Goal: Information Seeking & Learning: Learn about a topic

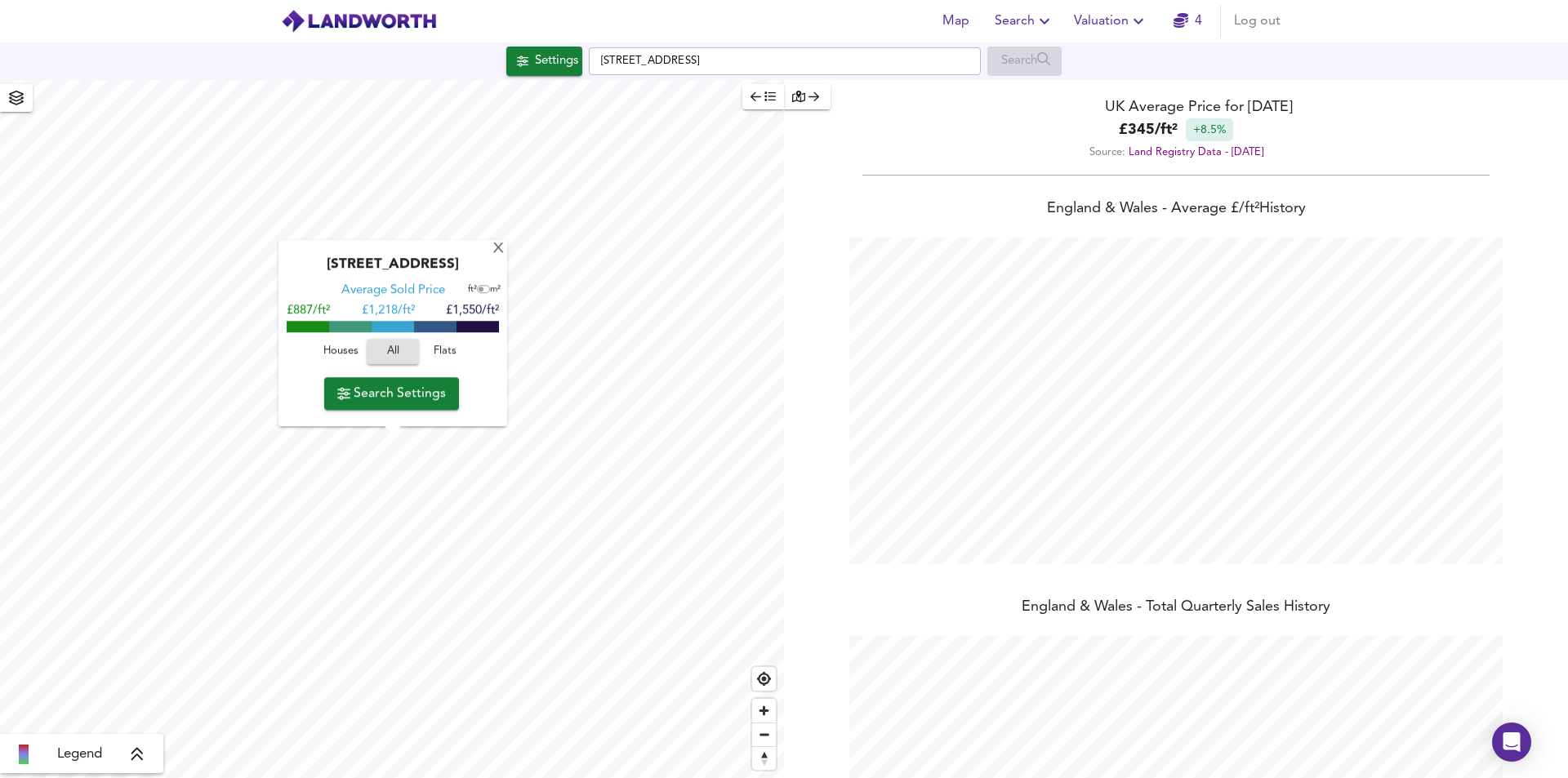
scroll to position [778, 1568]
click at [500, 246] on div "X" at bounding box center [498, 249] width 14 height 16
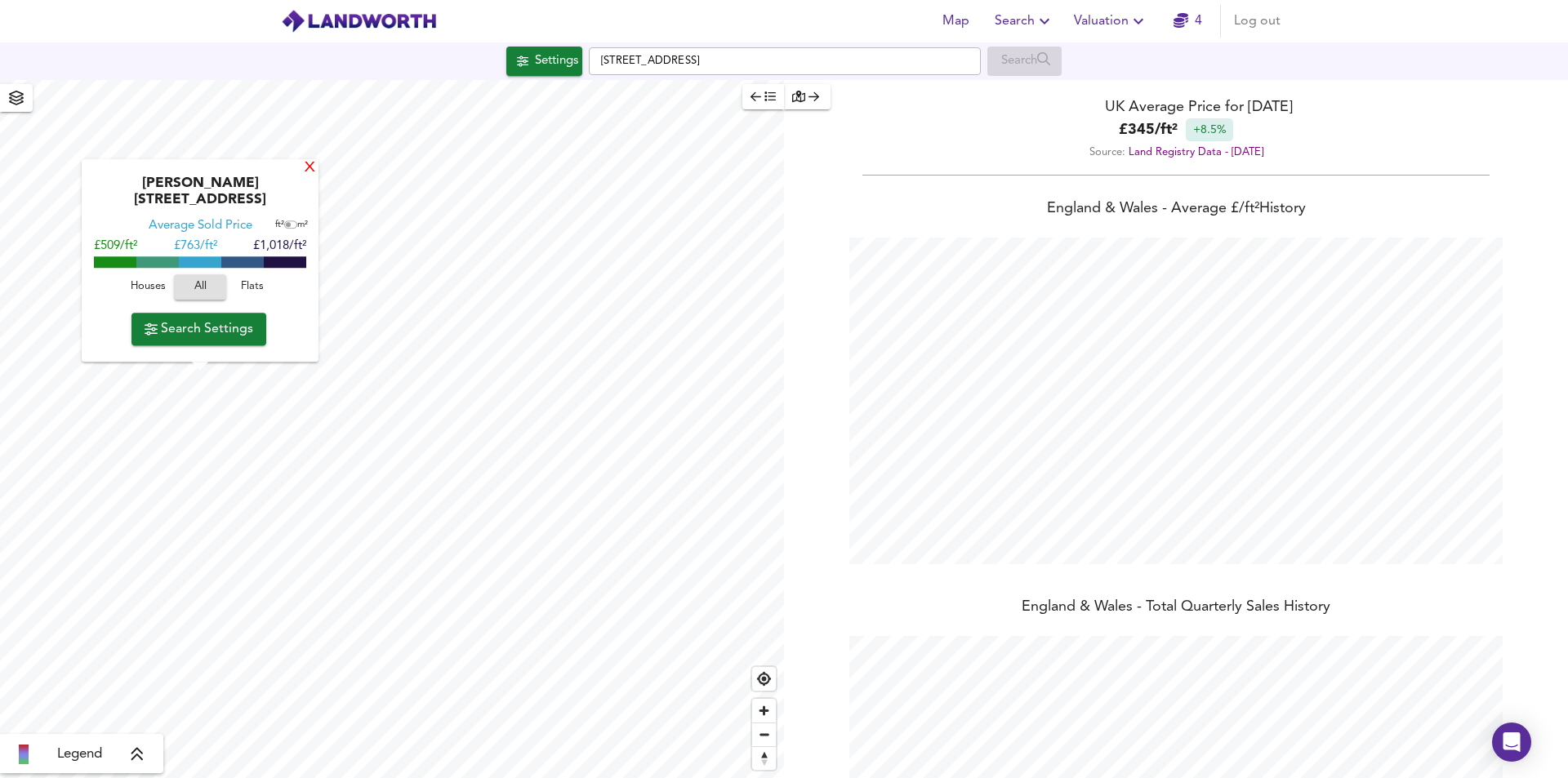
click at [307, 176] on div "X" at bounding box center [309, 169] width 14 height 16
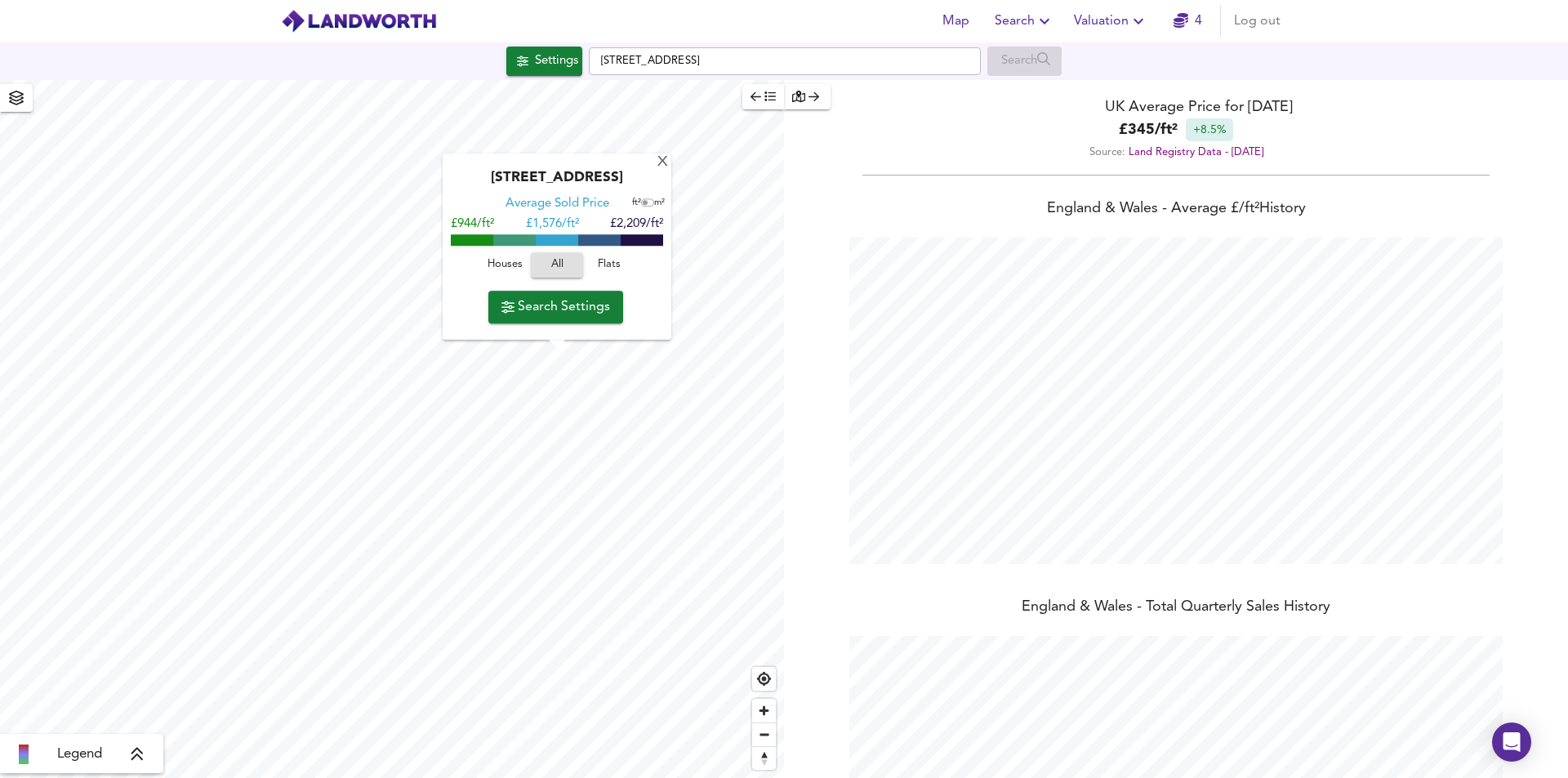
click at [508, 266] on span "Houses" at bounding box center [504, 265] width 44 height 19
click at [613, 265] on span "Flats" at bounding box center [609, 265] width 44 height 19
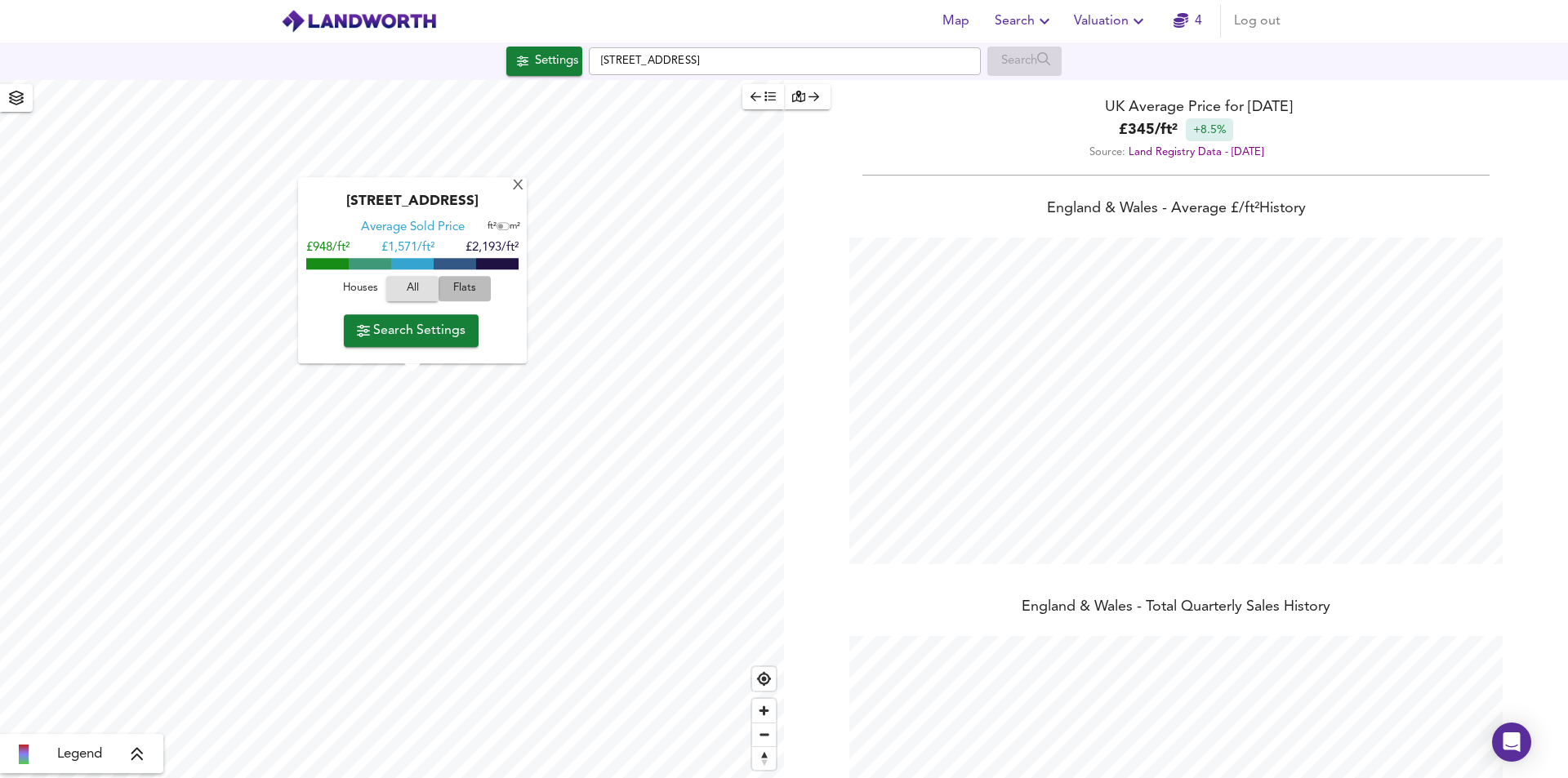
click at [451, 293] on span "Flats" at bounding box center [464, 289] width 44 height 19
click at [519, 184] on div "X" at bounding box center [518, 186] width 14 height 16
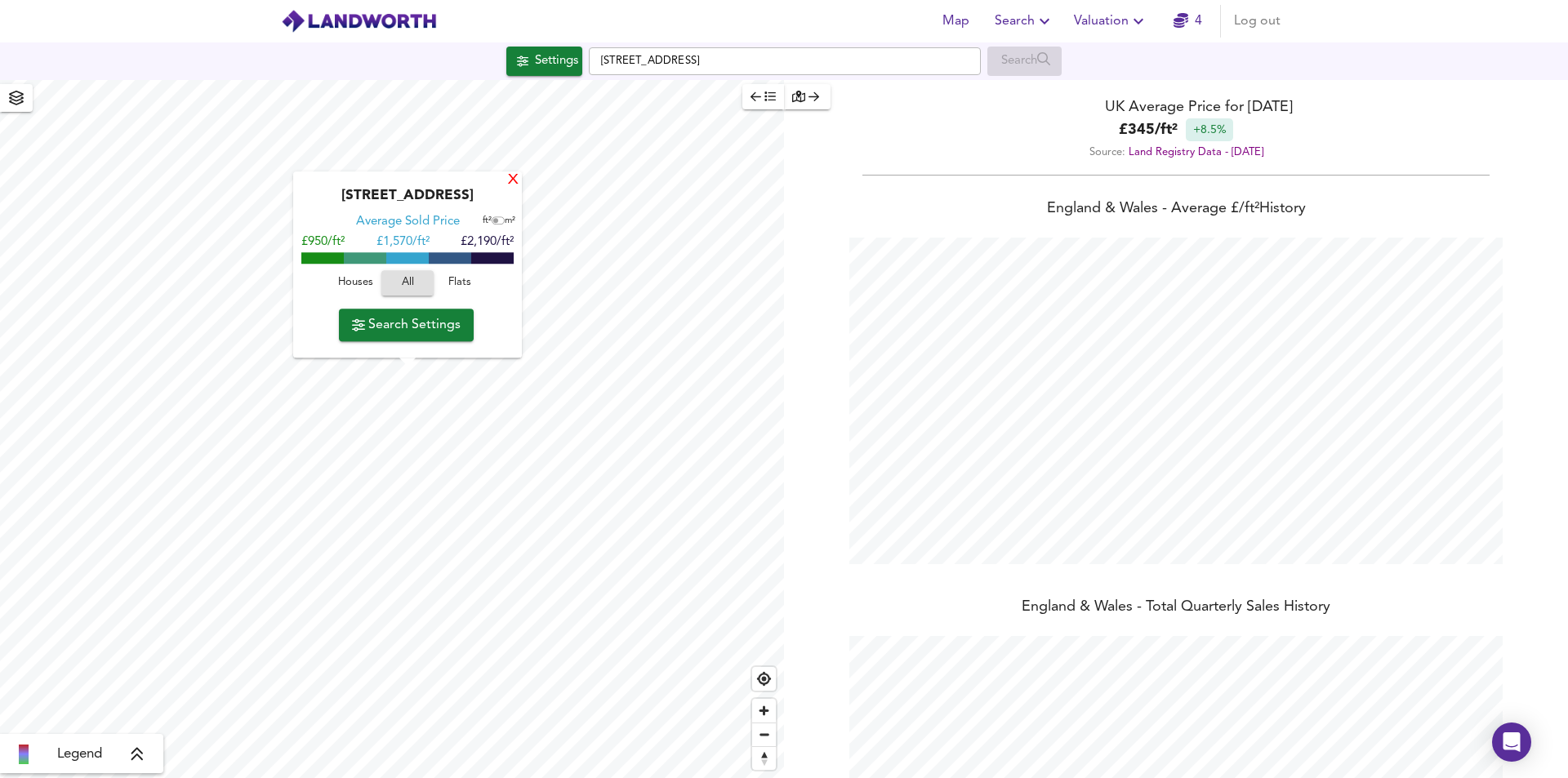
click at [517, 179] on div "X" at bounding box center [513, 180] width 14 height 16
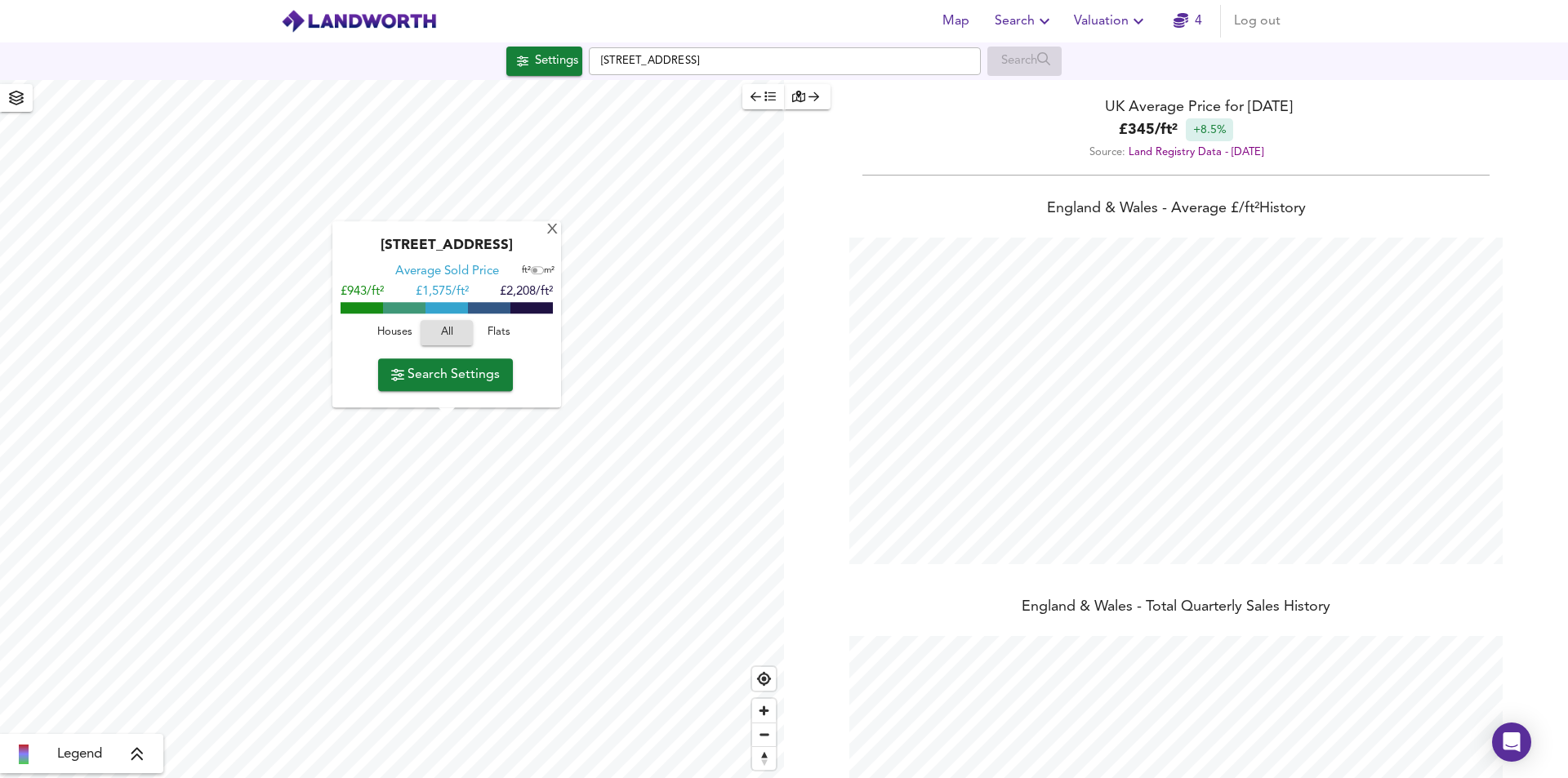
click at [500, 332] on span "Flats" at bounding box center [499, 333] width 44 height 19
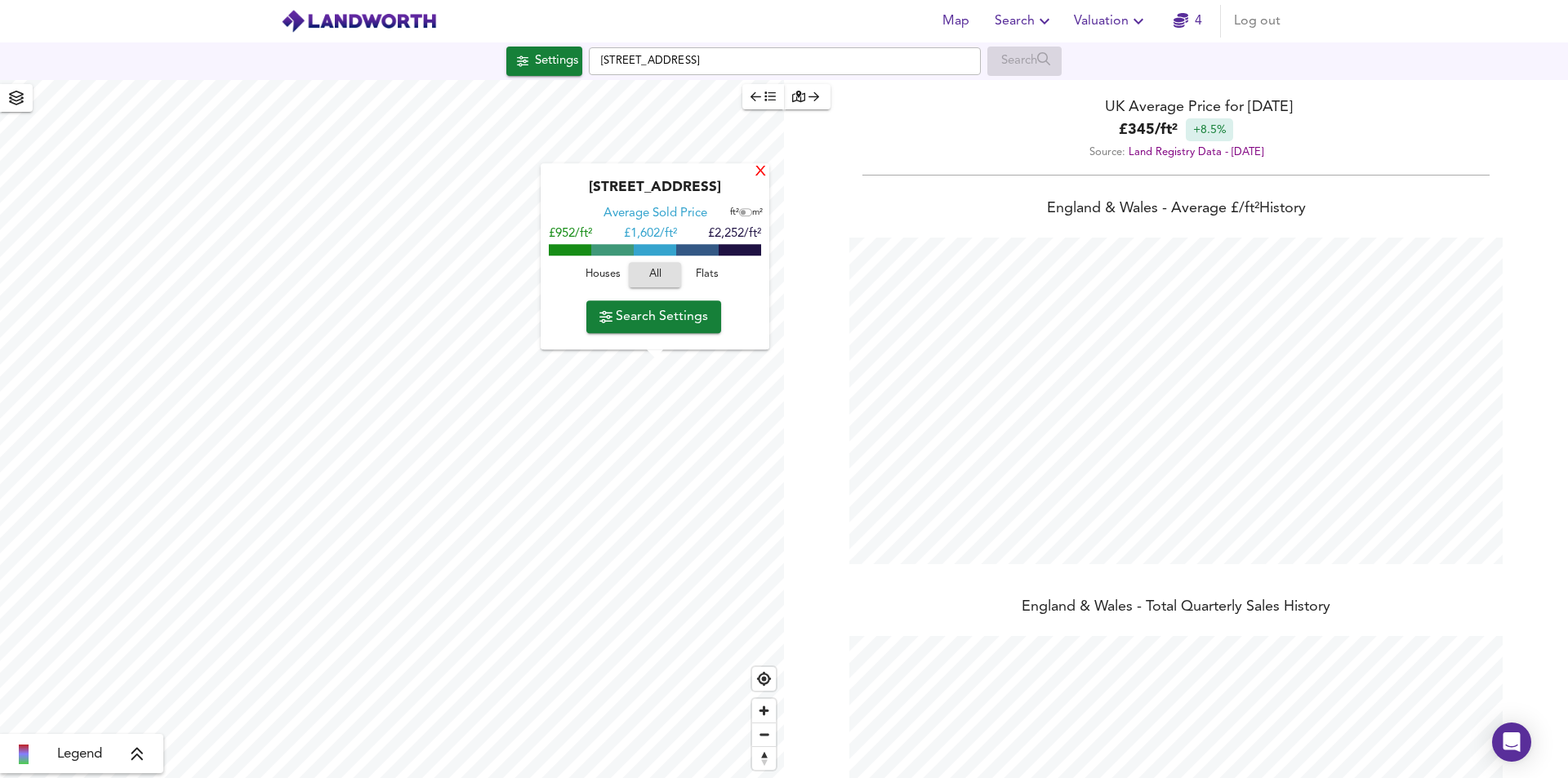
click at [758, 174] on div "X" at bounding box center [760, 172] width 14 height 16
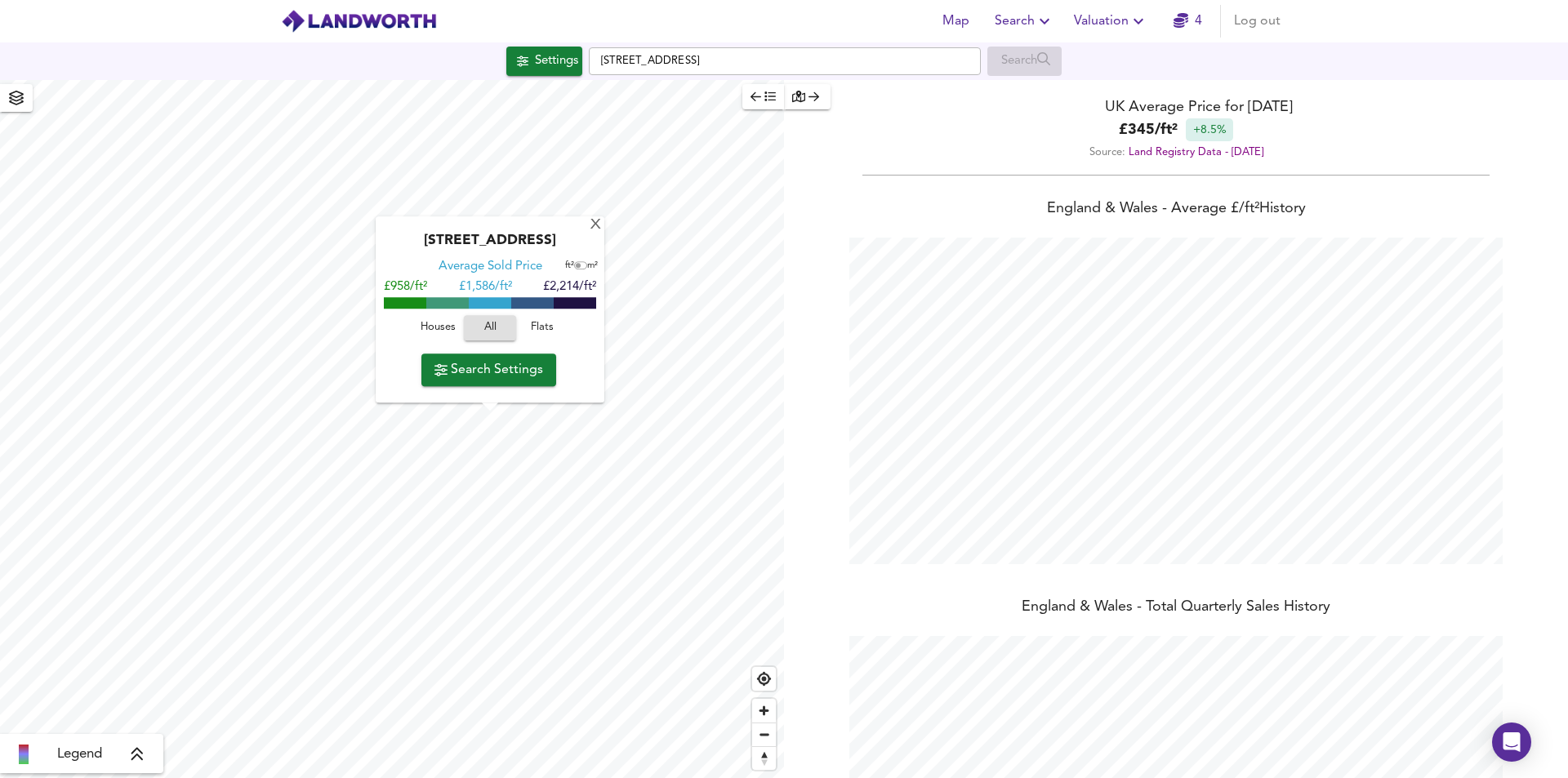
click at [544, 327] on span "Flats" at bounding box center [542, 328] width 44 height 19
click at [599, 224] on div "X" at bounding box center [595, 226] width 14 height 16
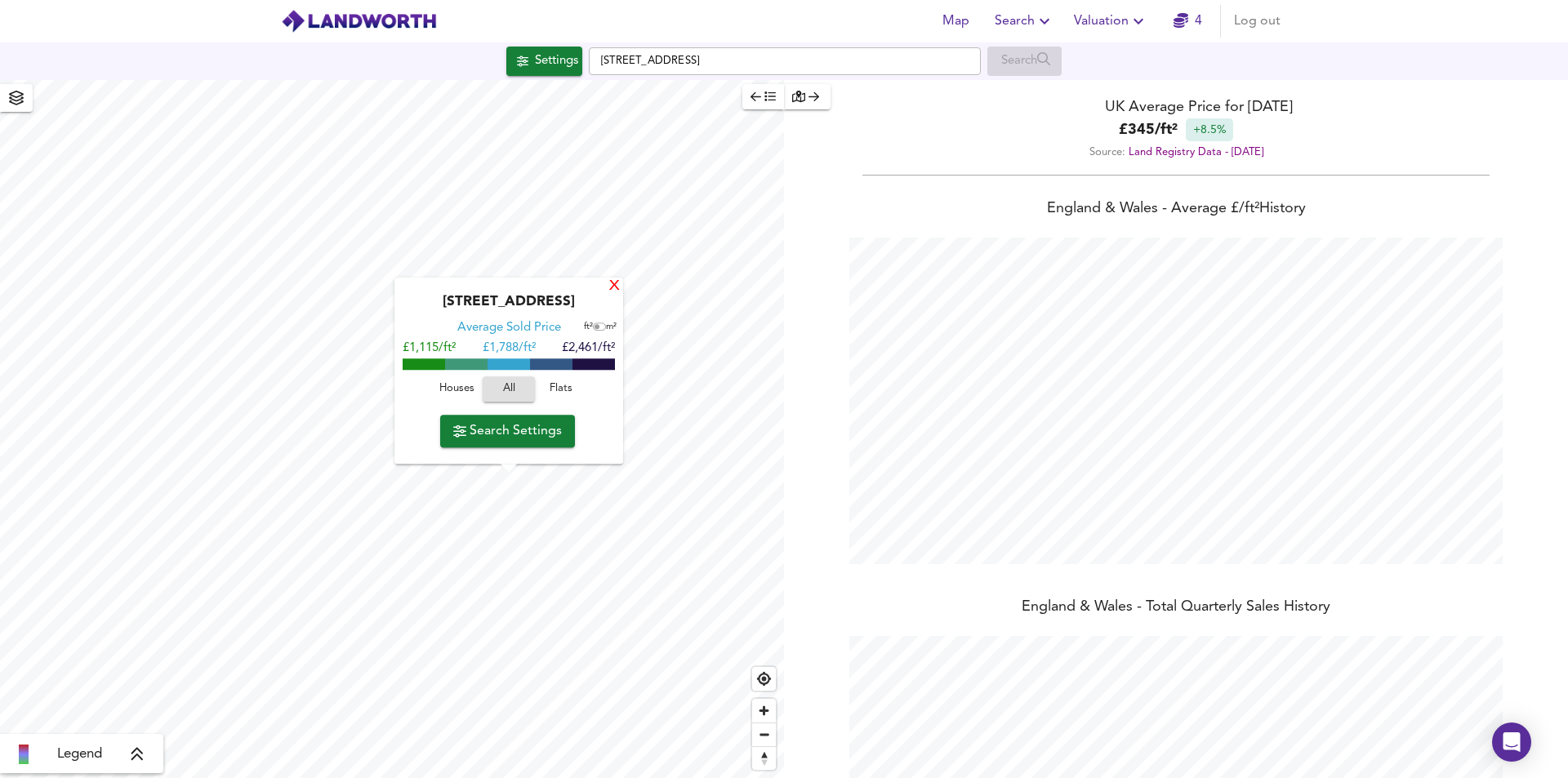
click at [616, 289] on div "X" at bounding box center [614, 287] width 14 height 16
